Goal: Task Accomplishment & Management: Use online tool/utility

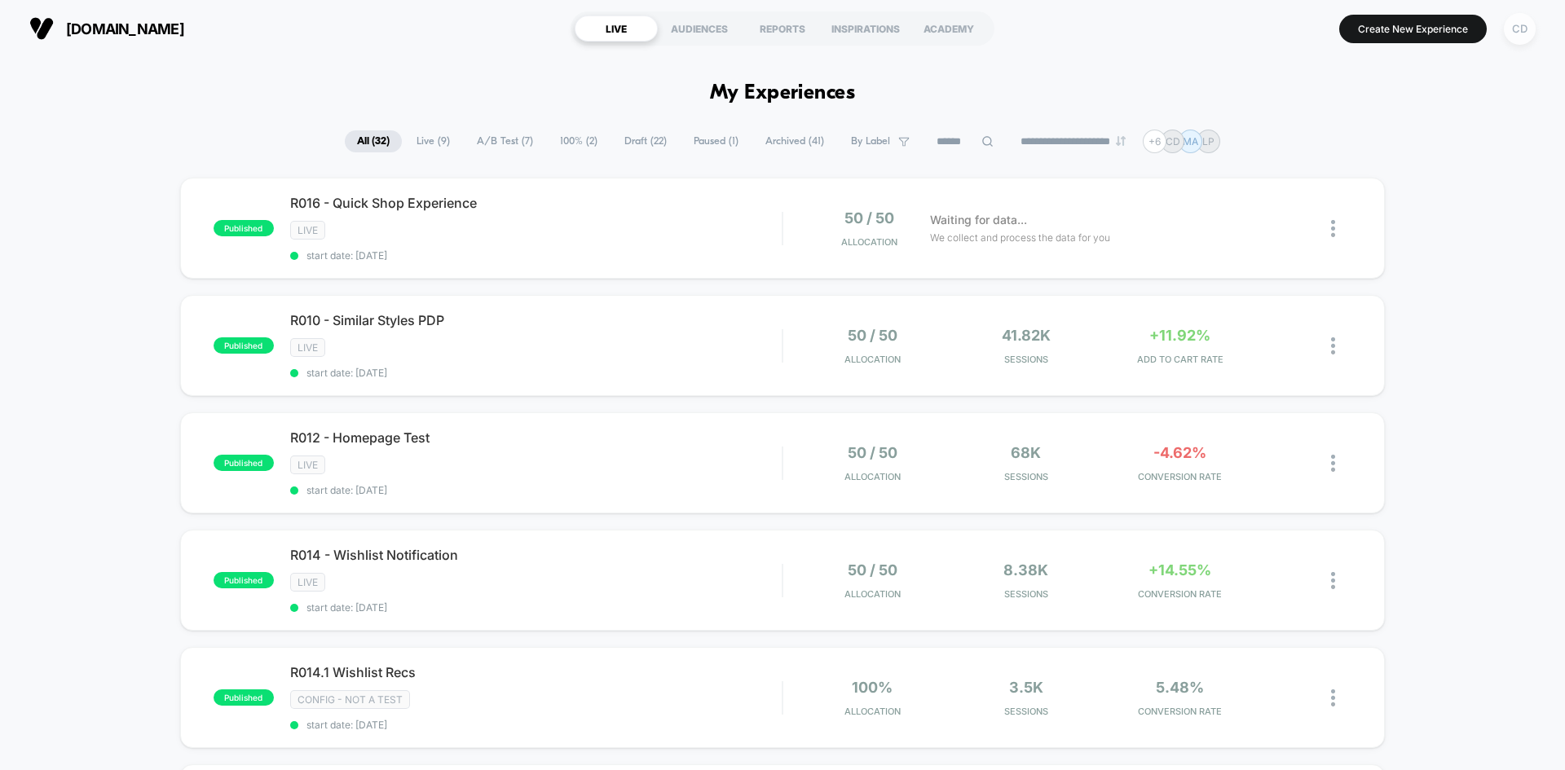
click at [1514, 31] on div "CD" at bounding box center [1520, 29] width 32 height 32
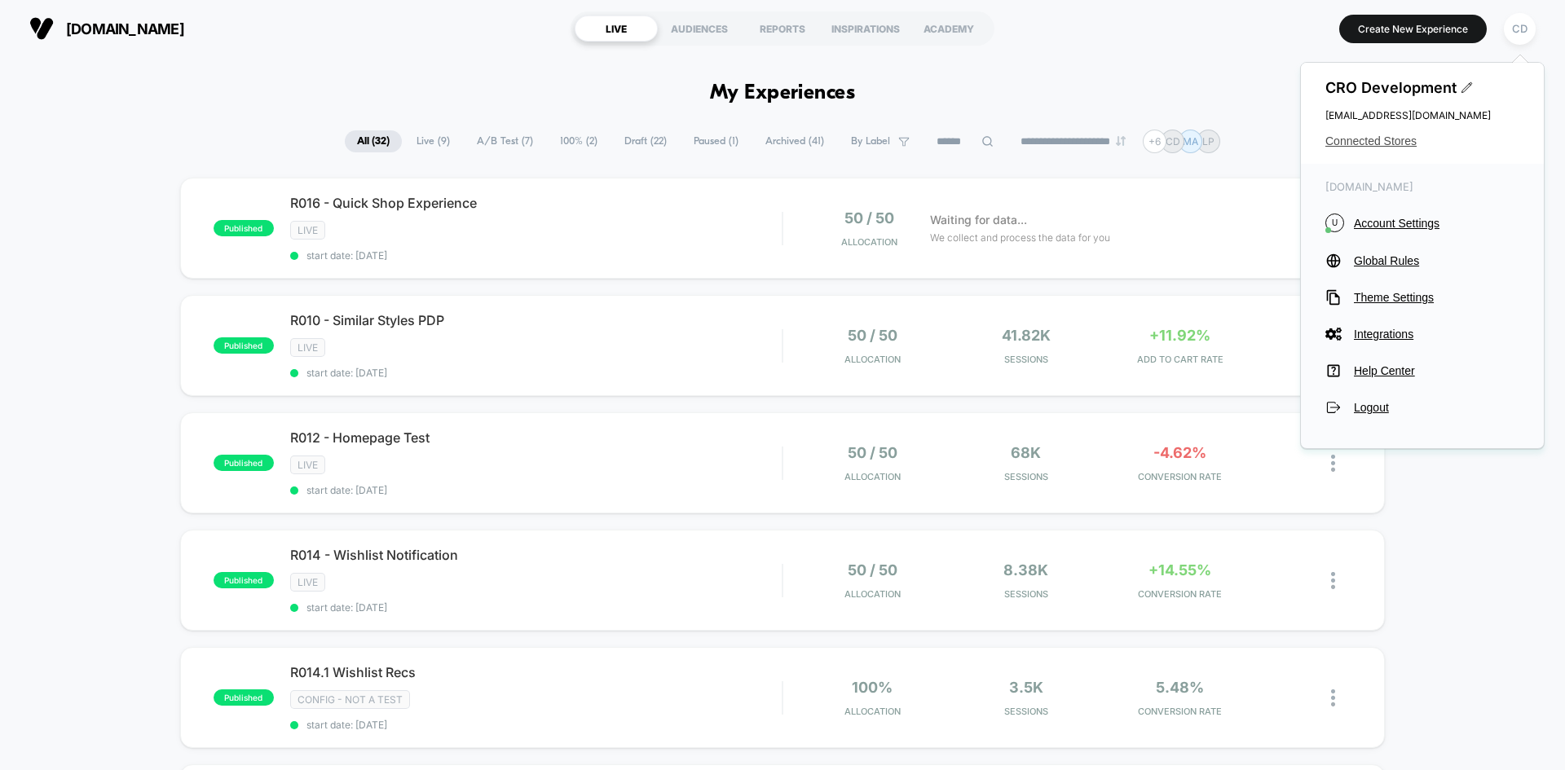
click at [1392, 137] on span "Connected Stores" at bounding box center [1423, 141] width 194 height 13
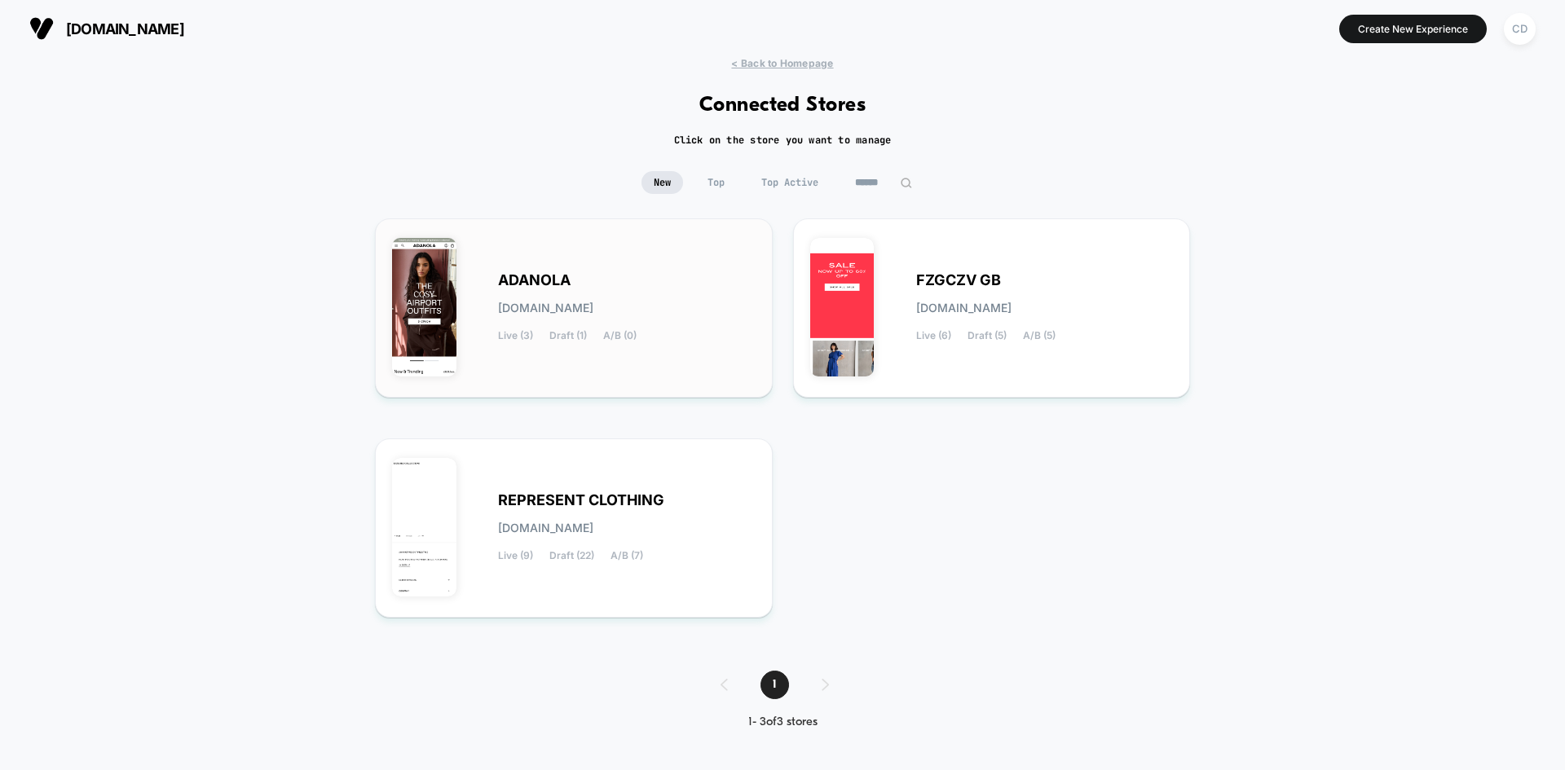
click at [686, 275] on div "ADANOLA adanola.myshopify.com Live (3) Draft (1) A/B (0)" at bounding box center [627, 308] width 258 height 67
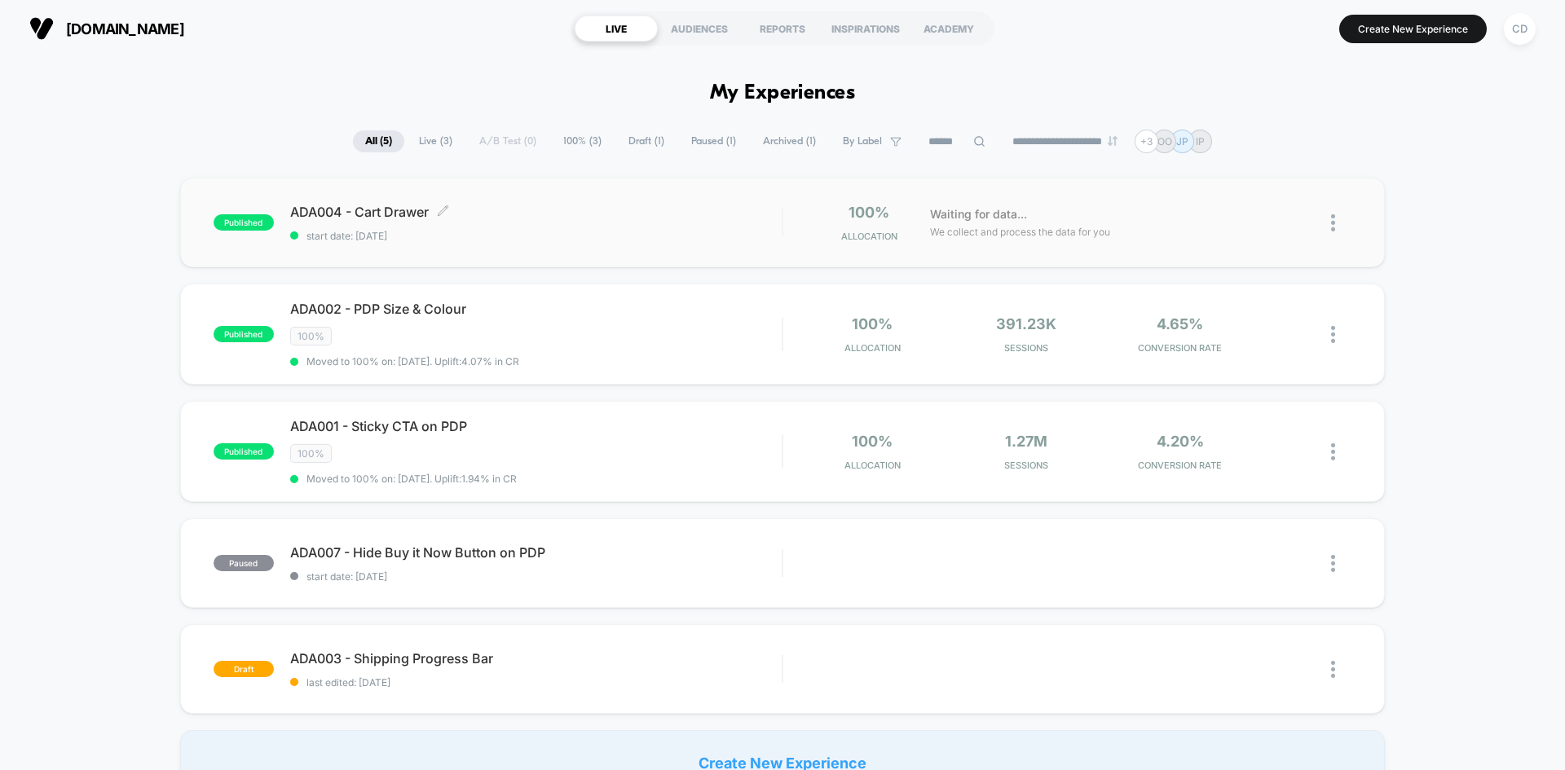
click at [598, 226] on div "ADA004 - Cart Drawer Click to edit experience details Click to edit experience …" at bounding box center [536, 223] width 492 height 38
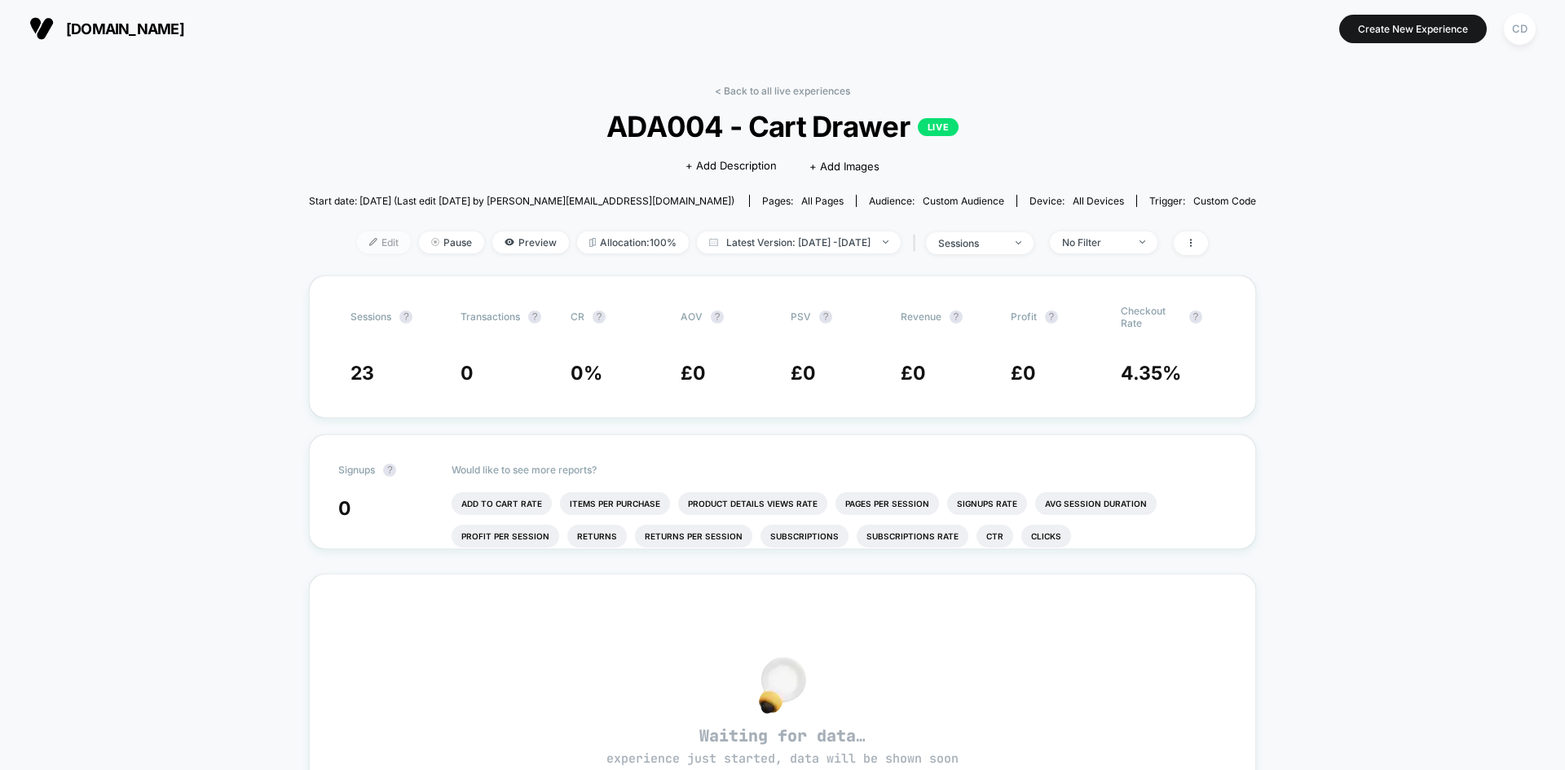
click at [365, 249] on span "Edit" at bounding box center [384, 243] width 54 height 22
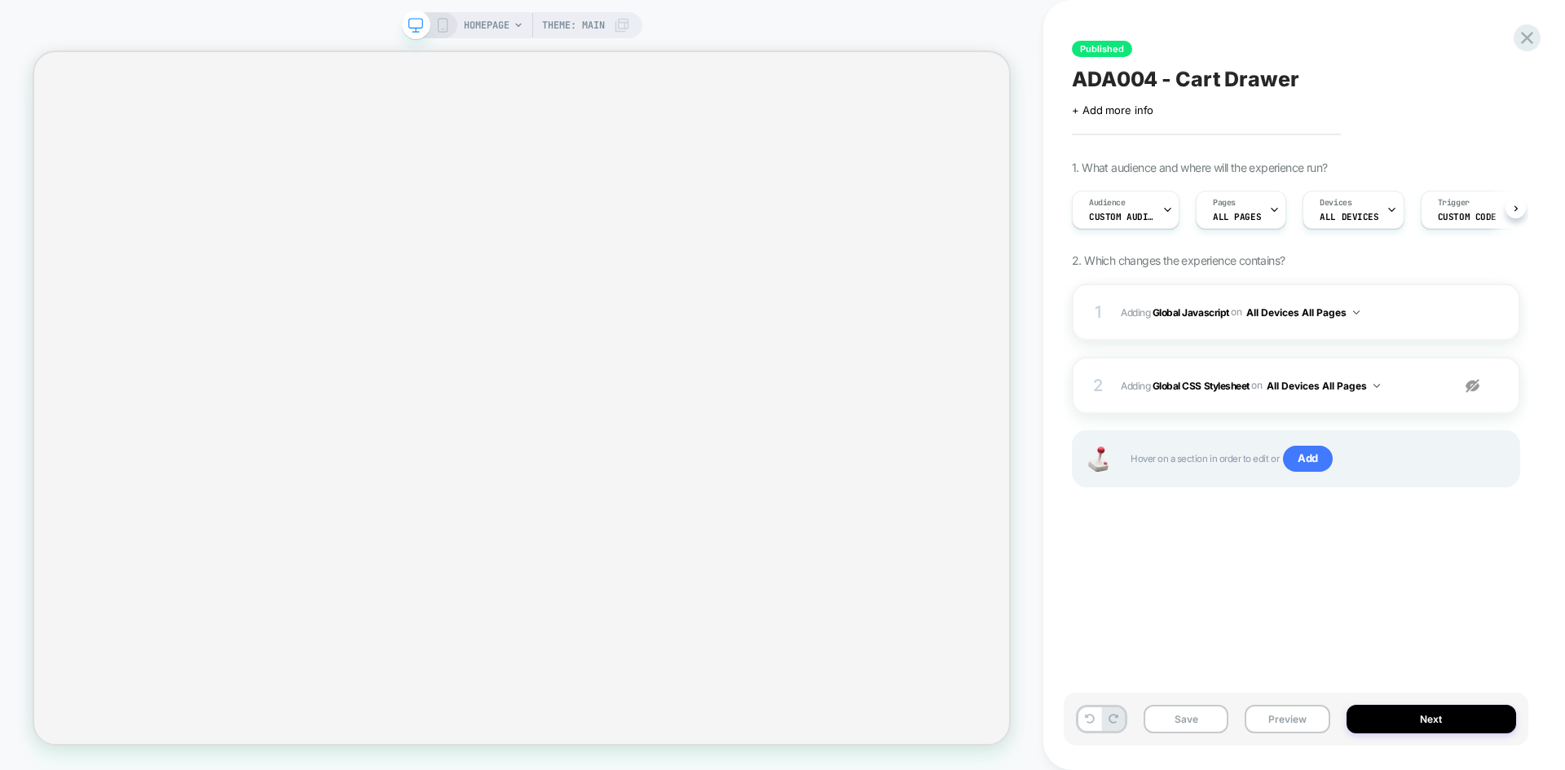
scroll to position [0, 1]
click at [1199, 315] on b "Global Javascript" at bounding box center [1191, 312] width 77 height 12
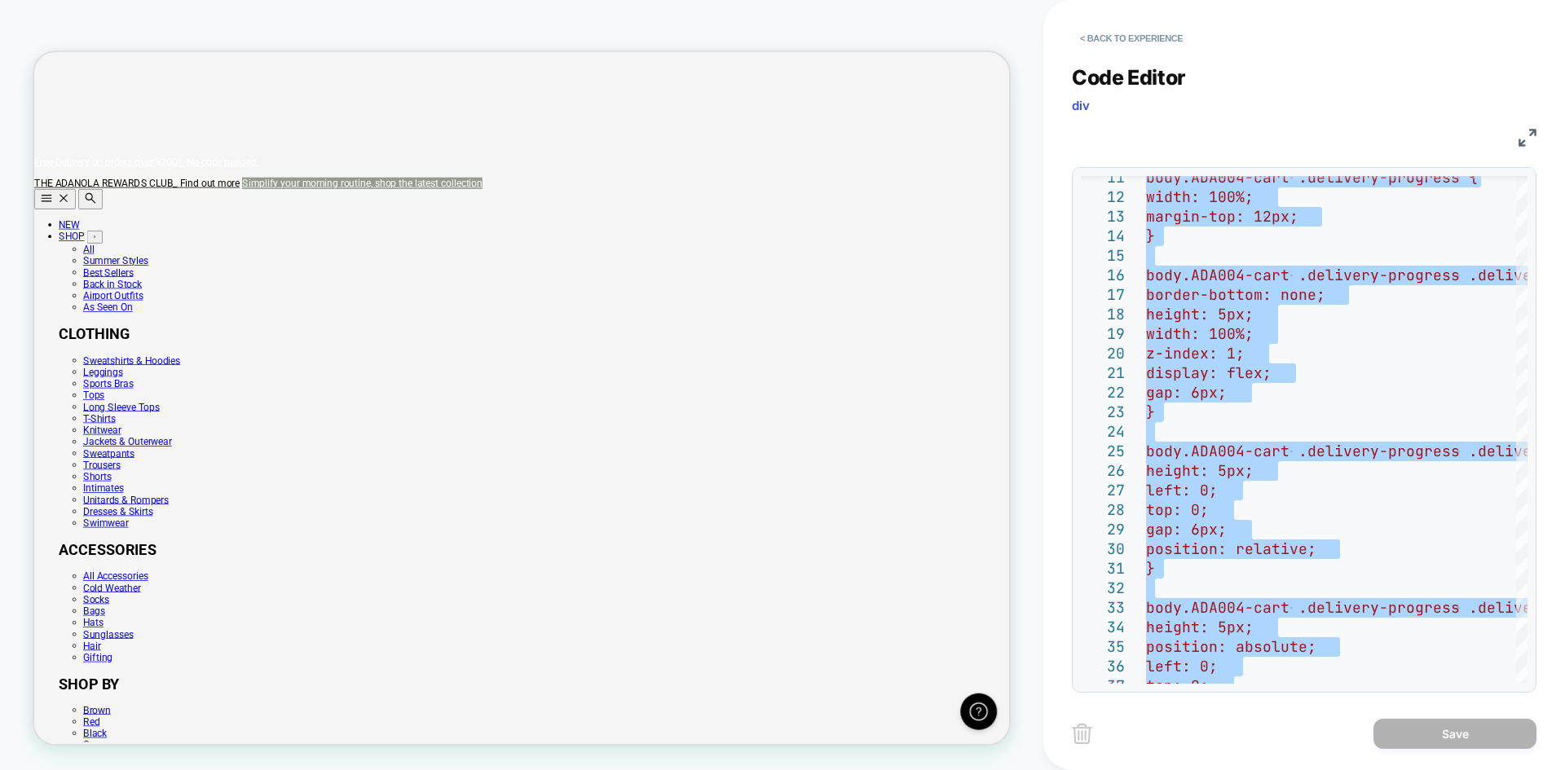
scroll to position [0, 1300]
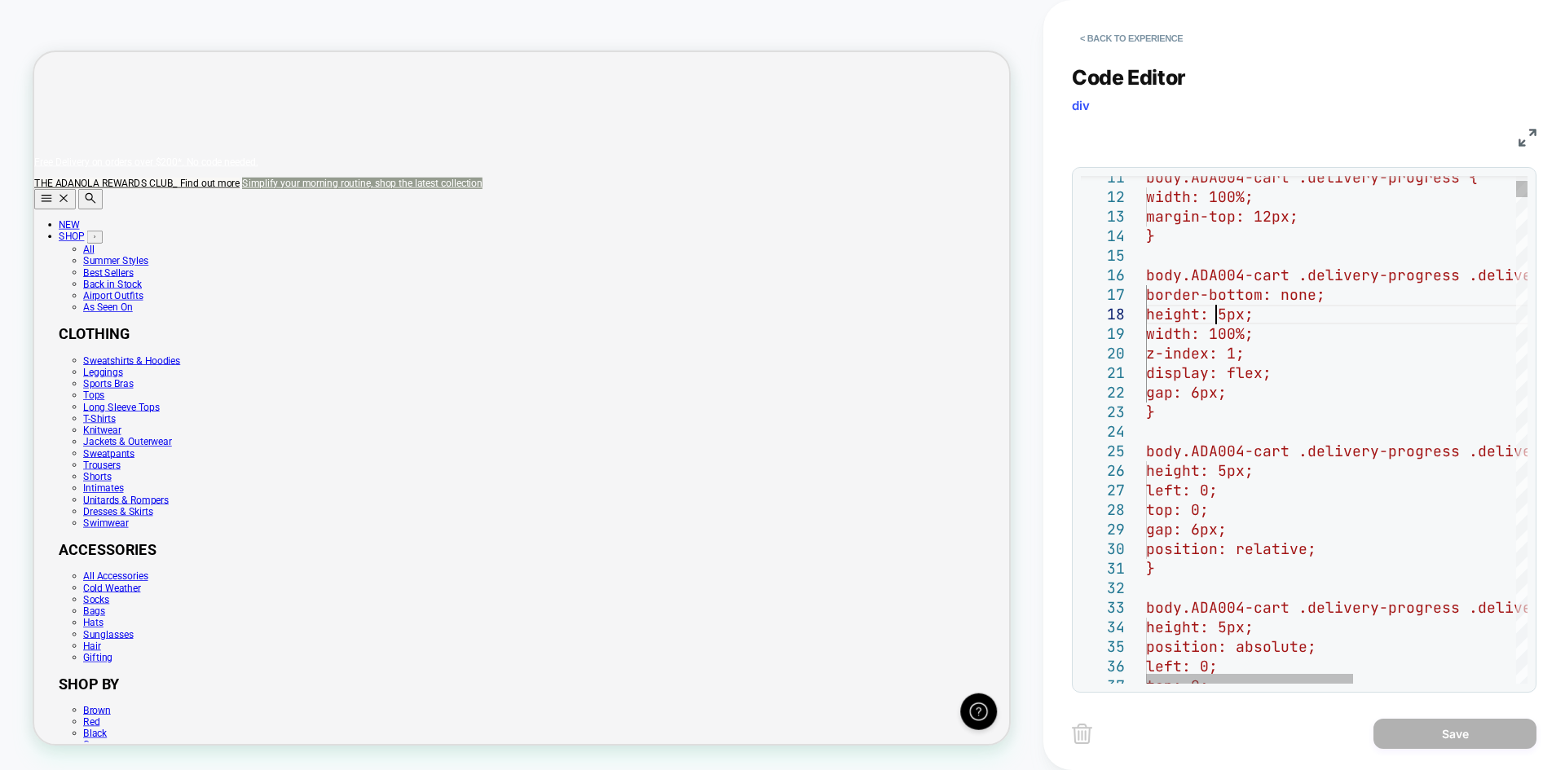
type textarea "**********"
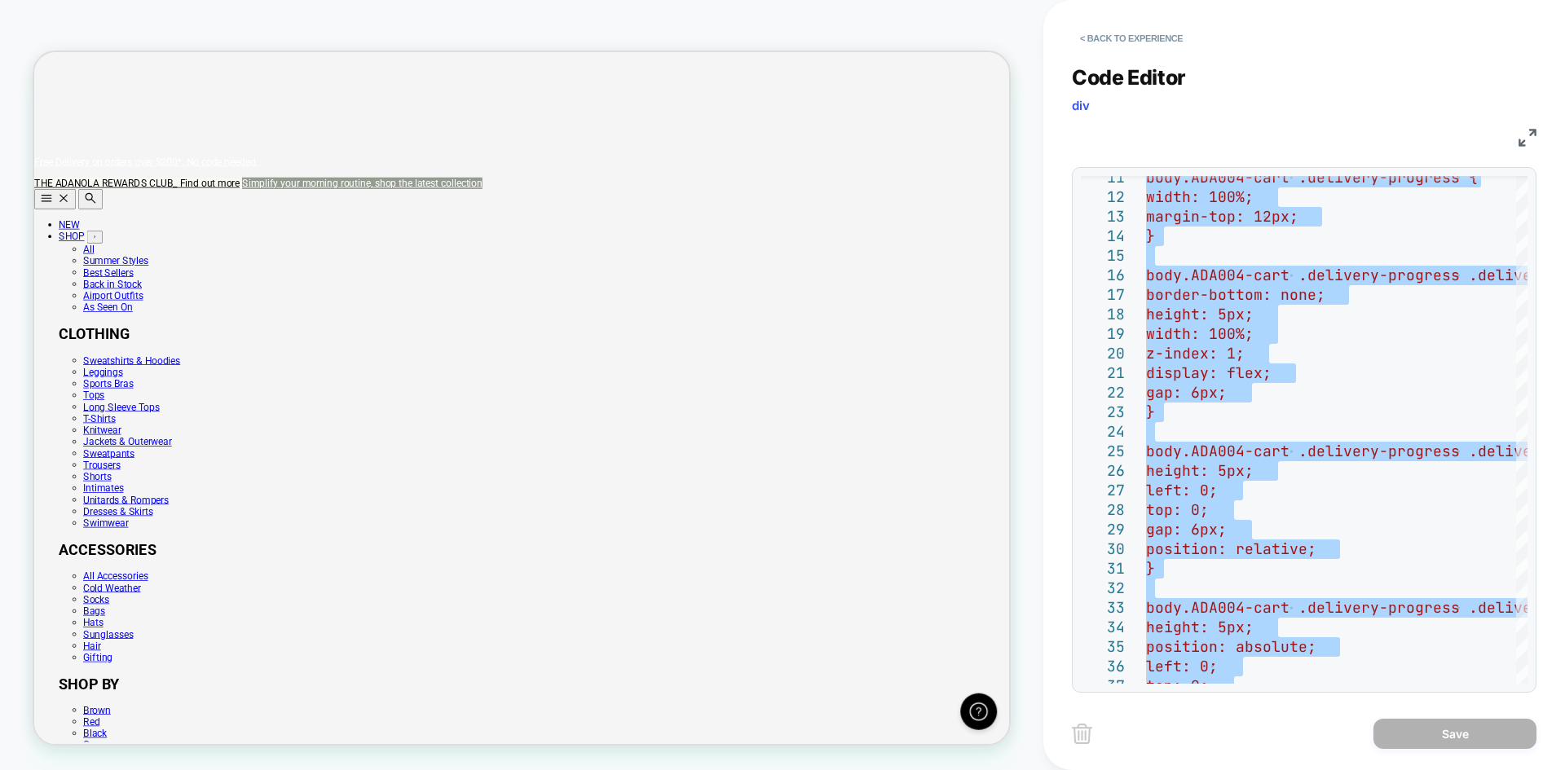
scroll to position [0, 0]
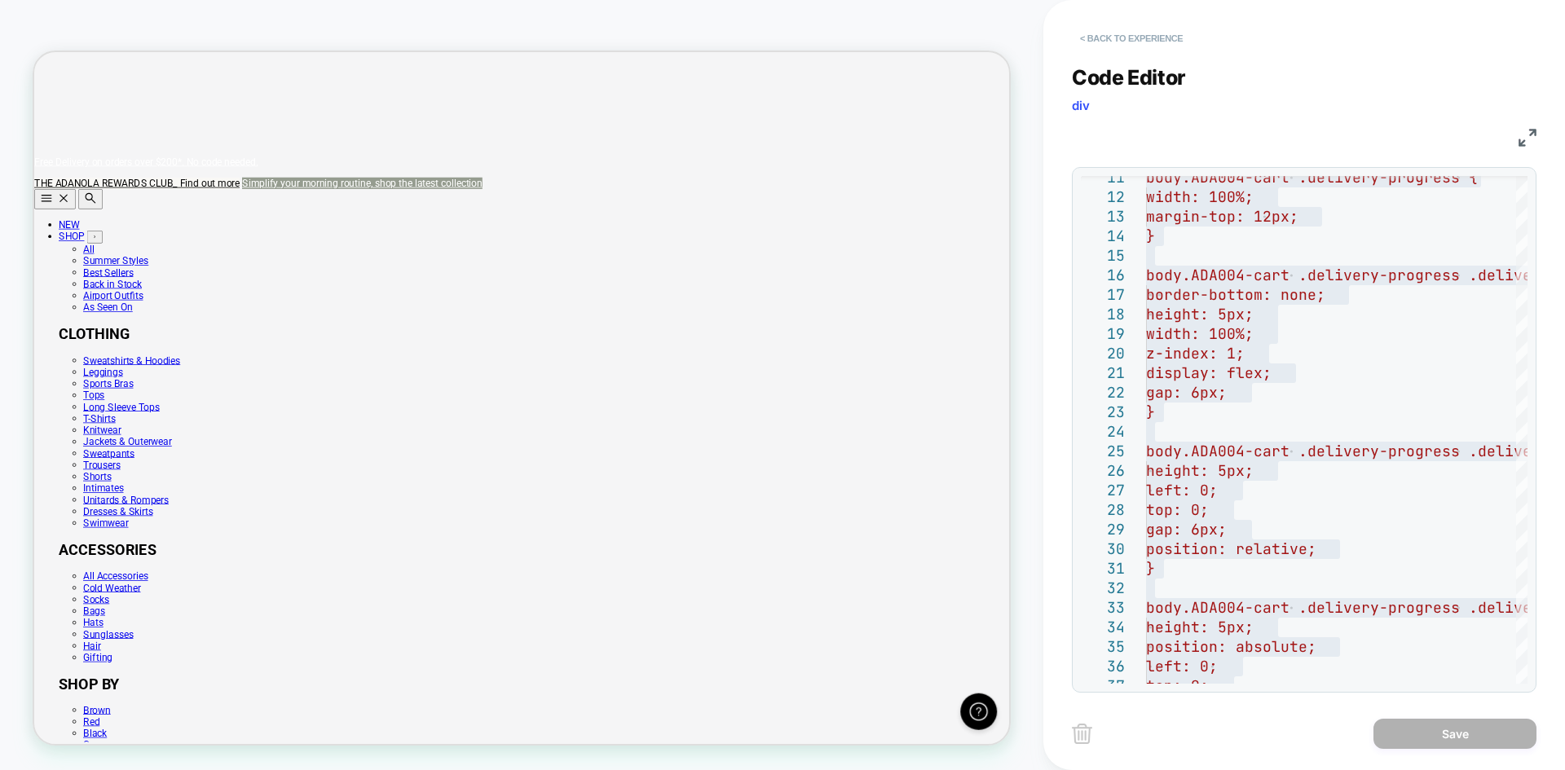
click at [1113, 34] on button "< Back to experience" at bounding box center [1131, 38] width 119 height 26
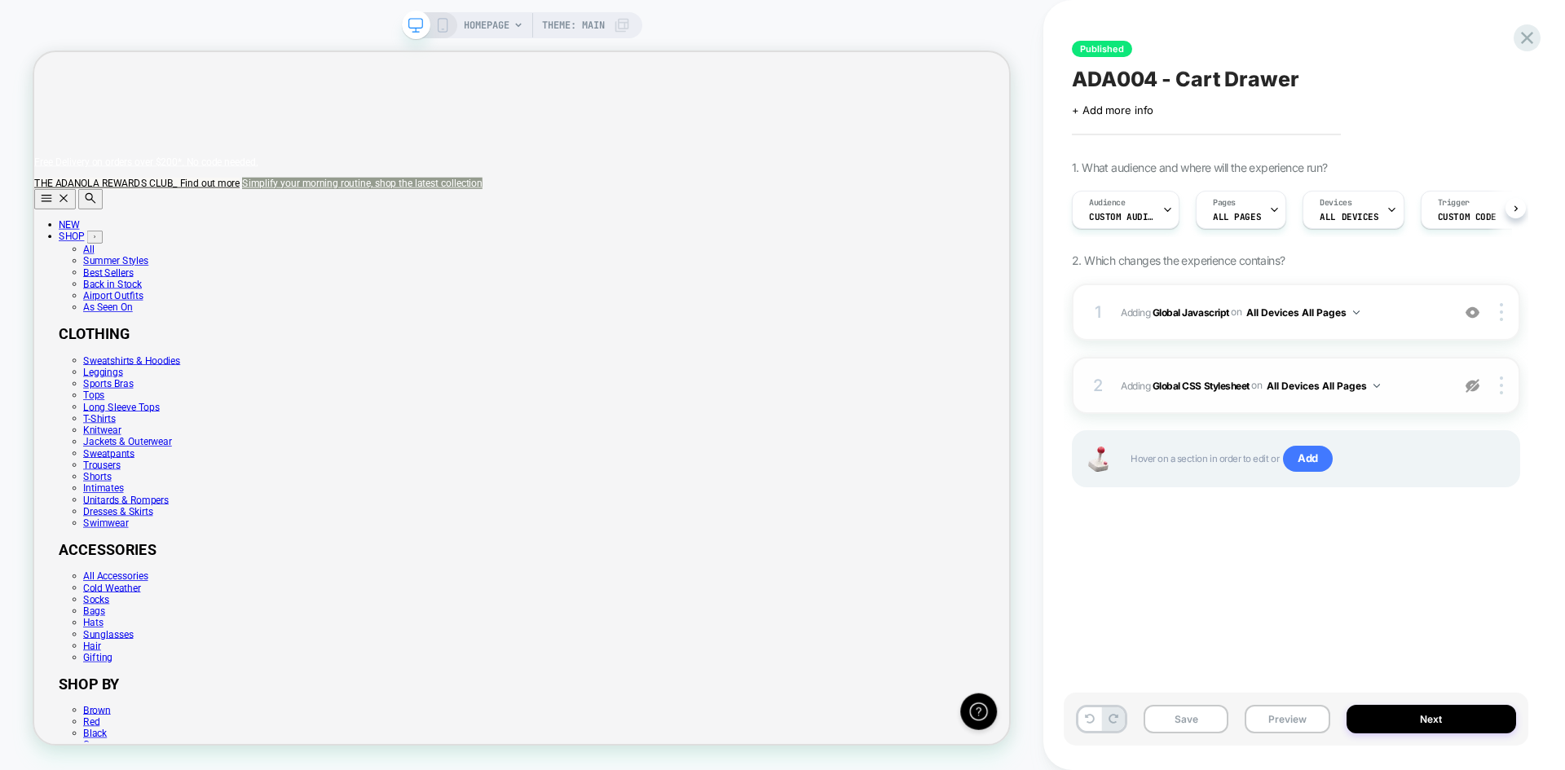
scroll to position [0, 1]
click at [1203, 386] on b "Global CSS Stylesheet" at bounding box center [1201, 385] width 97 height 12
click at [1186, 386] on b "Global CSS Stylesheet" at bounding box center [1201, 385] width 97 height 12
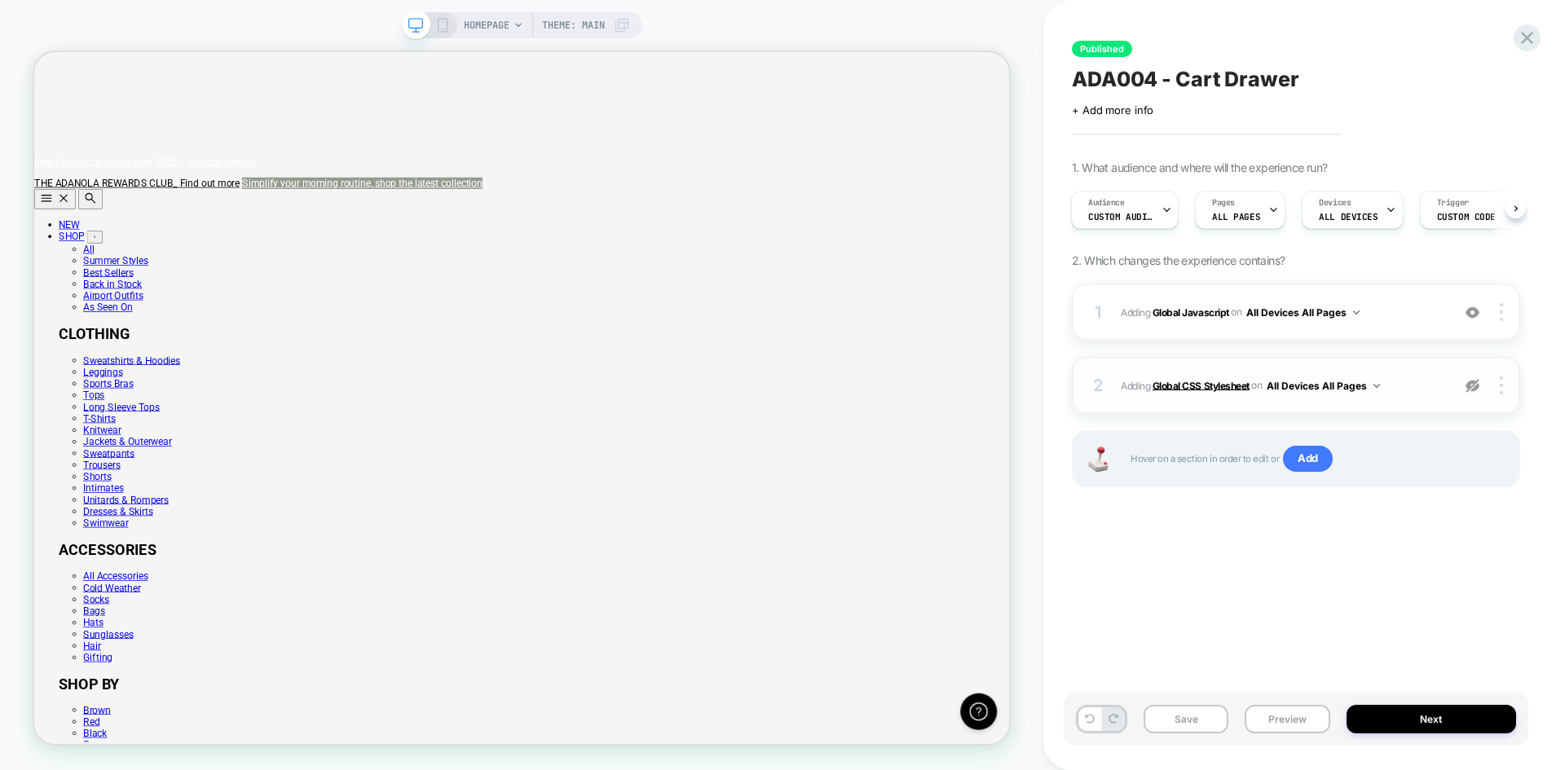
click at [1182, 384] on b "Global CSS Stylesheet" at bounding box center [1201, 385] width 97 height 12
click at [1467, 386] on img at bounding box center [1473, 386] width 14 height 14
click at [1211, 379] on b "Global CSS Stylesheet" at bounding box center [1201, 385] width 97 height 12
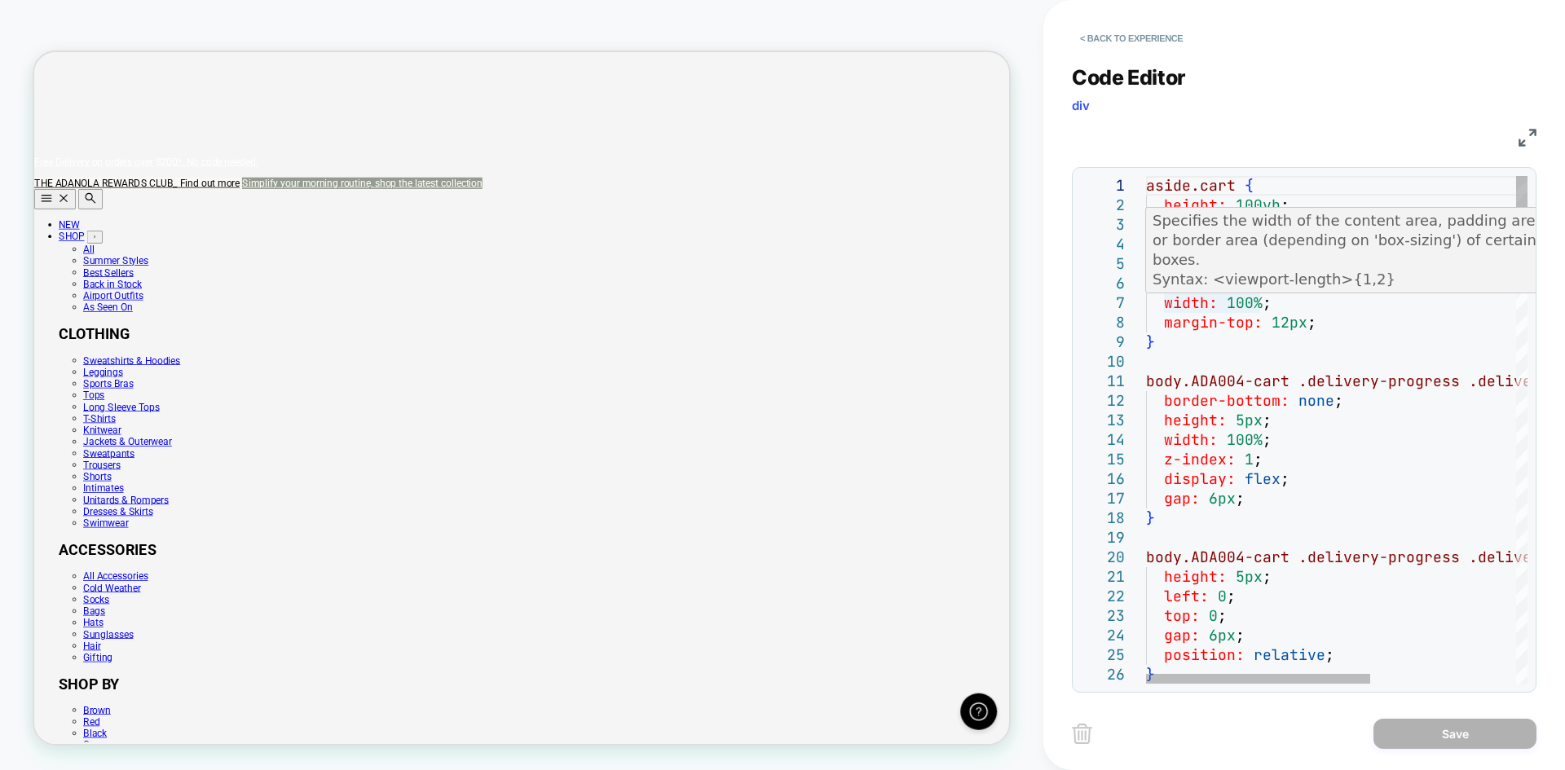
scroll to position [0, 0]
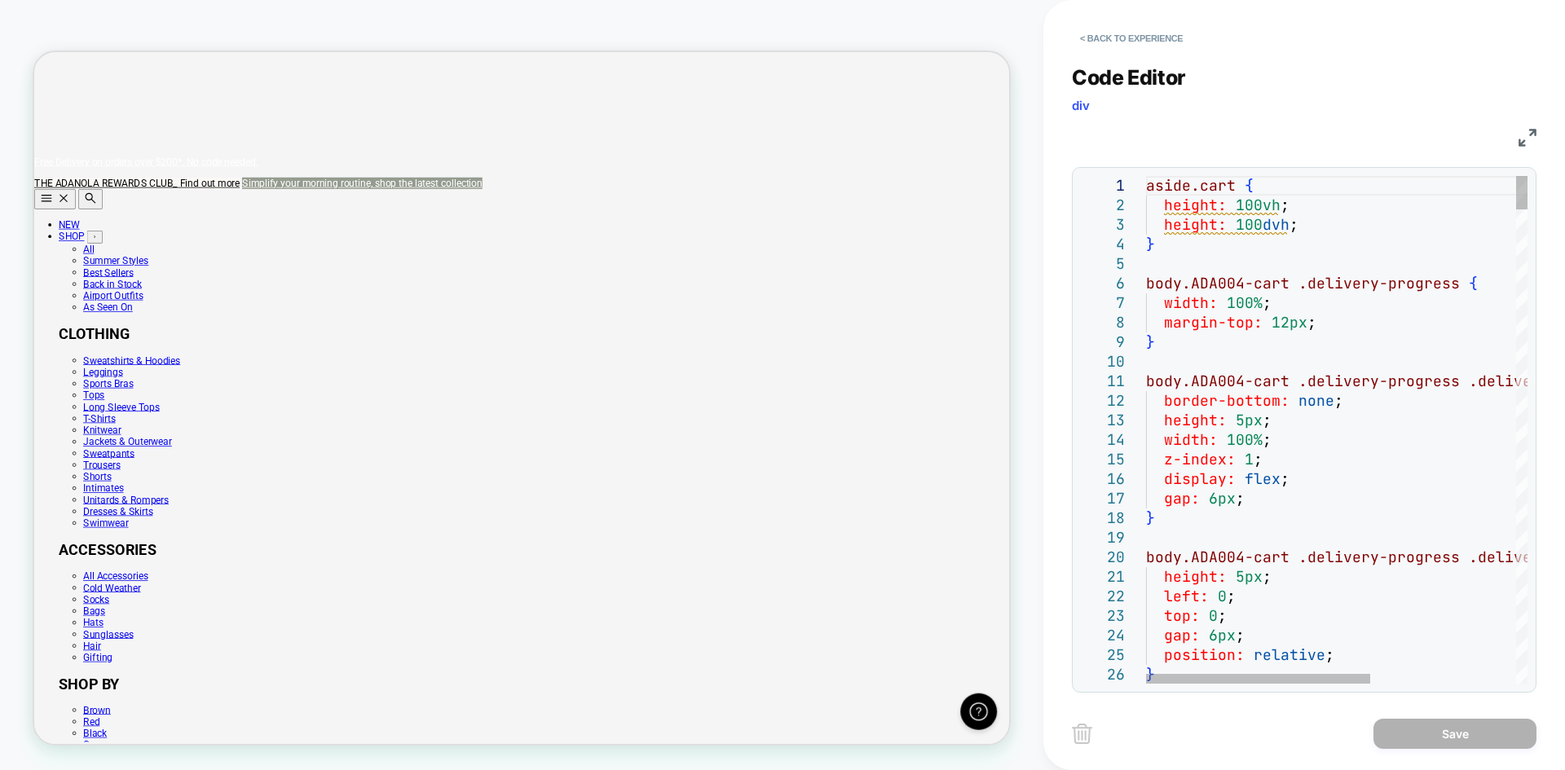
type textarea "**********"
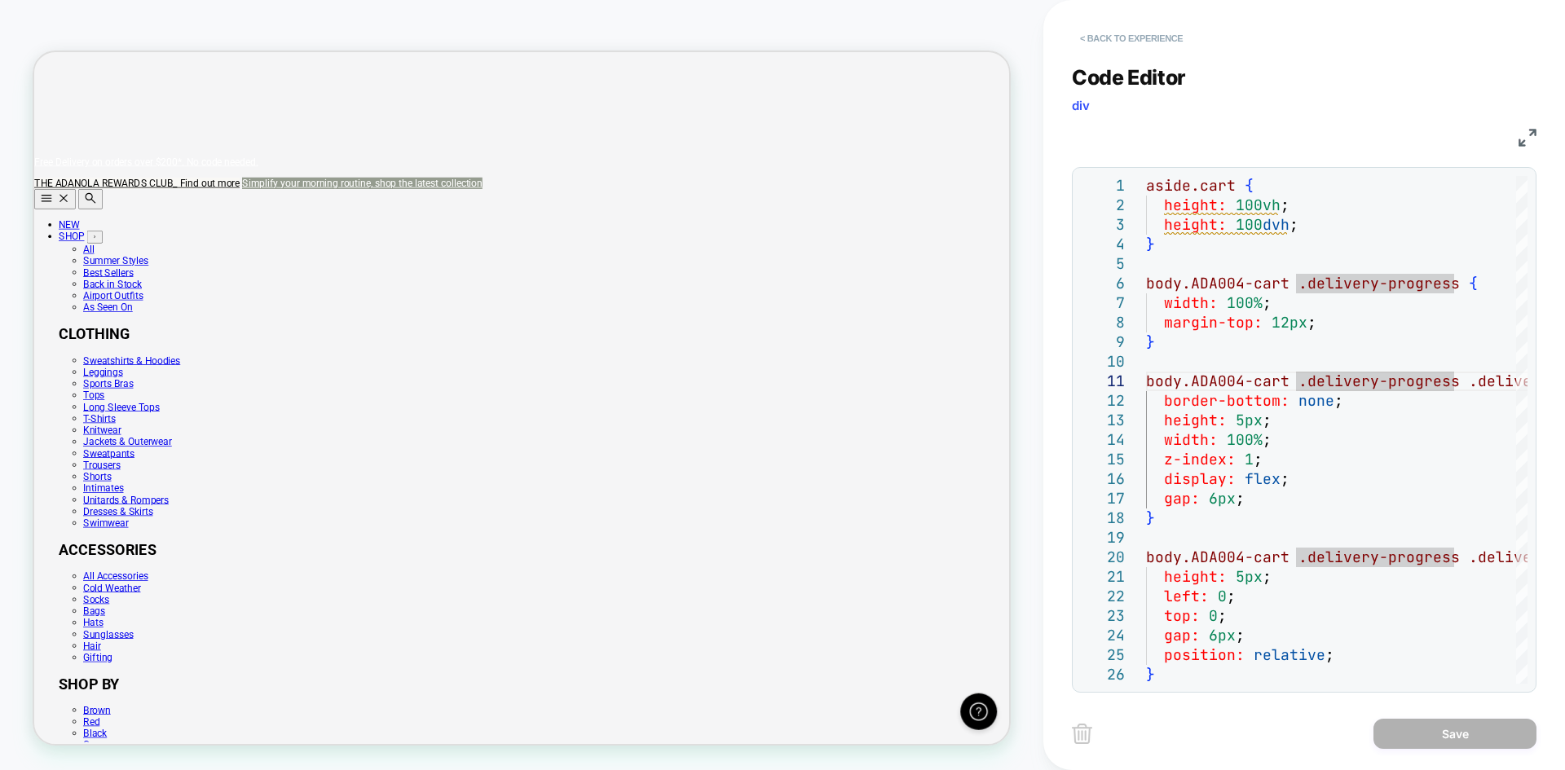
click at [1115, 37] on button "< Back to experience" at bounding box center [1131, 38] width 119 height 26
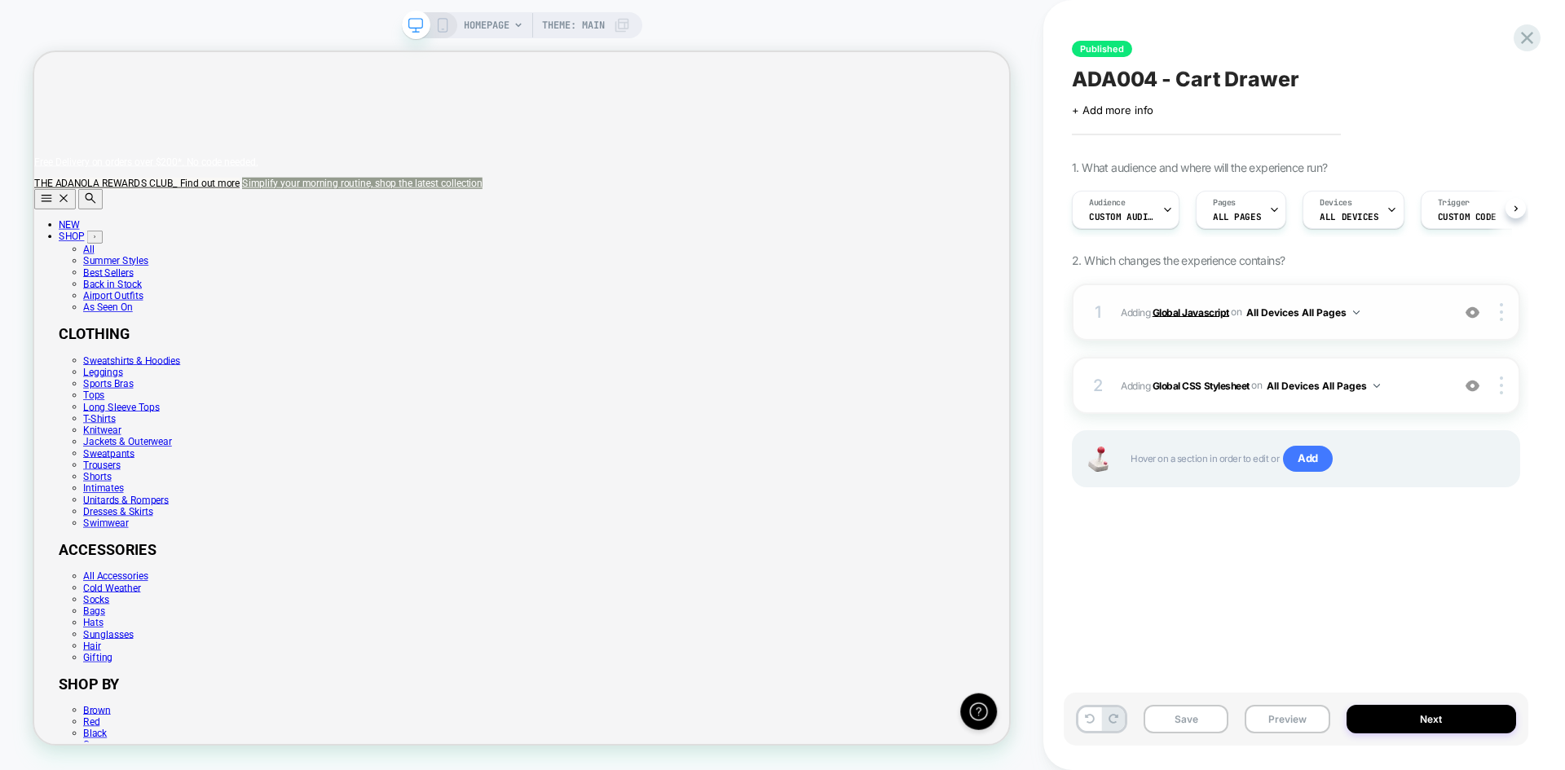
scroll to position [0, 1]
click at [1202, 311] on b "Global Javascript" at bounding box center [1191, 312] width 77 height 12
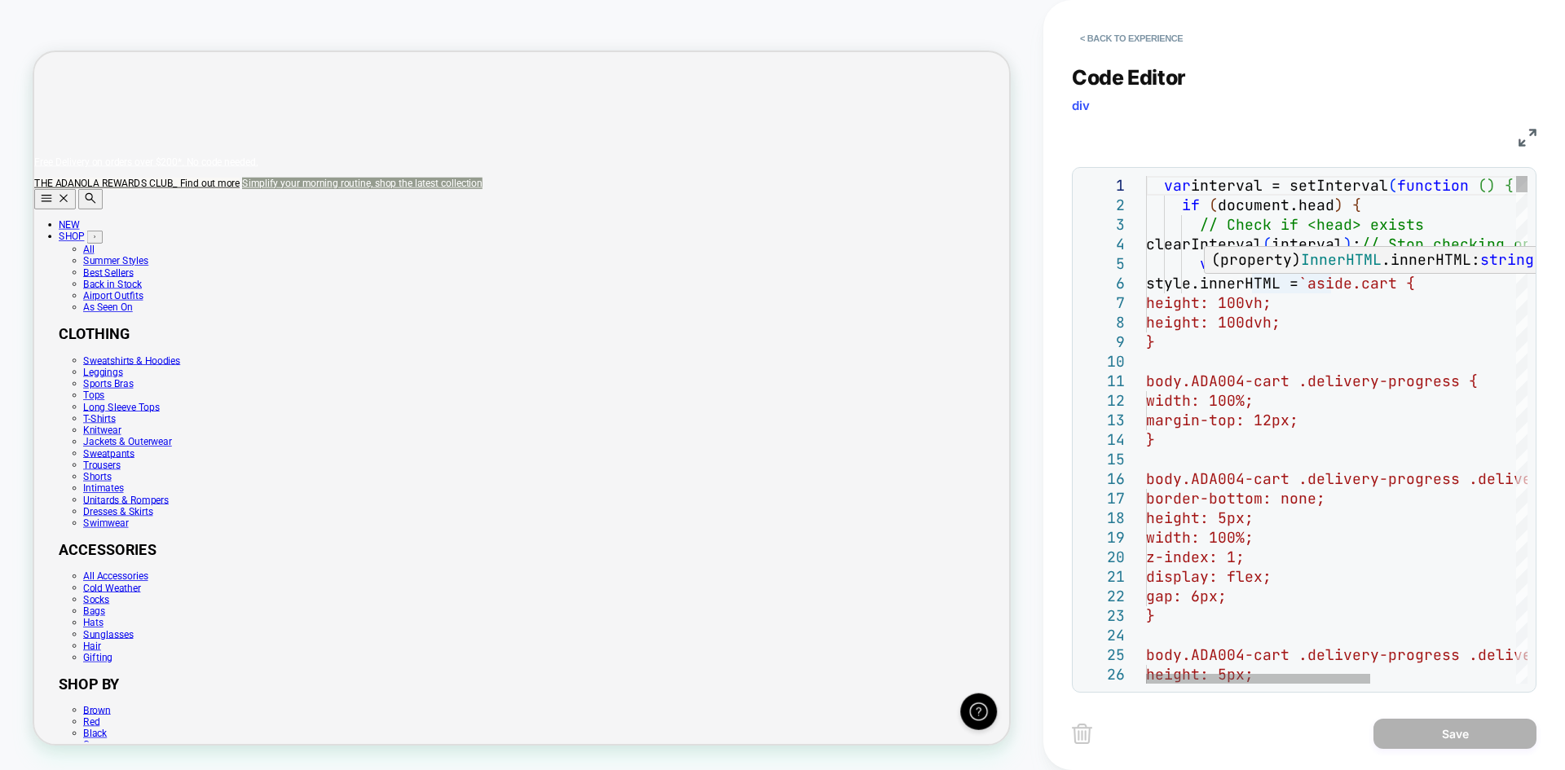
scroll to position [0, 0]
click at [1092, 45] on button "< Back to experience" at bounding box center [1131, 38] width 119 height 26
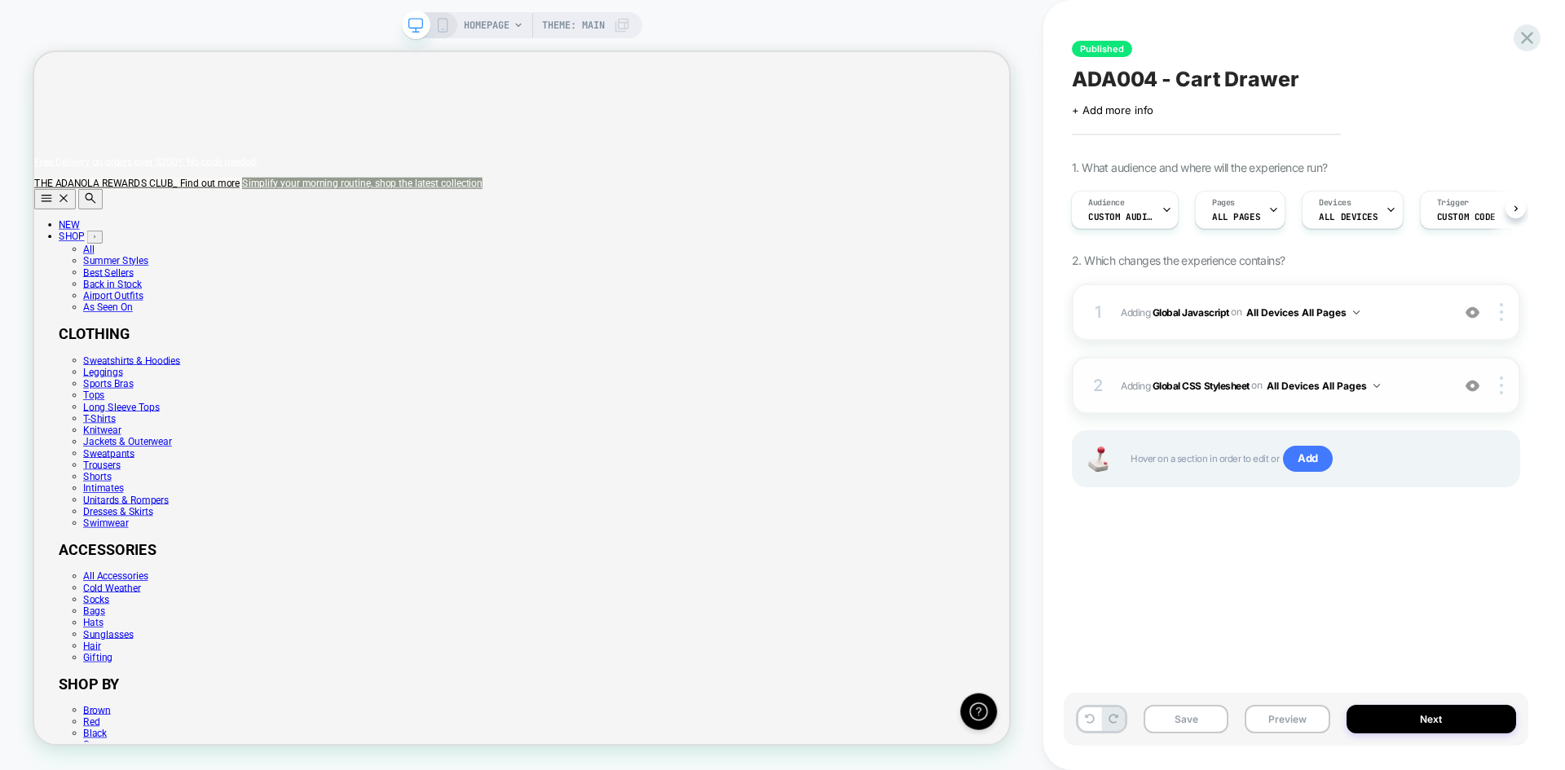
scroll to position [0, 1300]
click at [1476, 386] on img at bounding box center [1473, 386] width 14 height 14
click at [1210, 307] on b "Global Javascript" at bounding box center [1191, 312] width 77 height 12
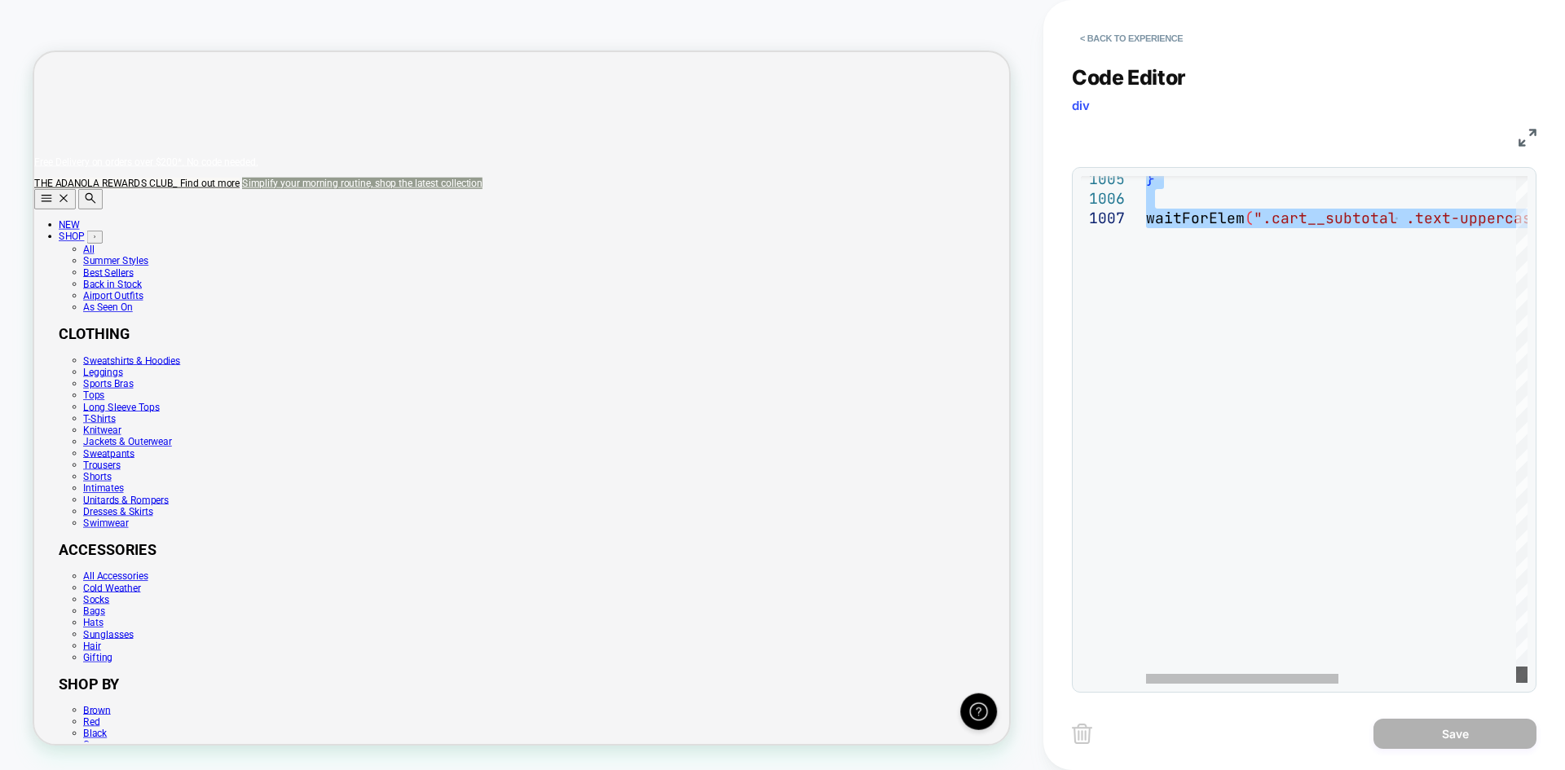
click at [1517, 676] on div at bounding box center [1521, 675] width 11 height 16
type textarea "**********"
